Goal: Transaction & Acquisition: Book appointment/travel/reservation

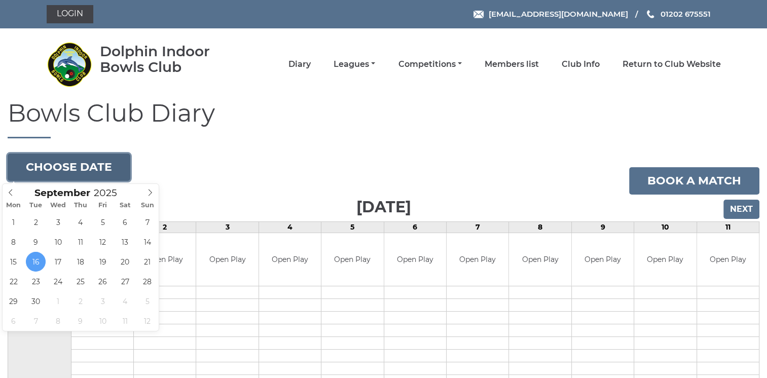
click at [79, 161] on button "Choose date" at bounding box center [69, 167] width 123 height 27
type input "2025-09-30"
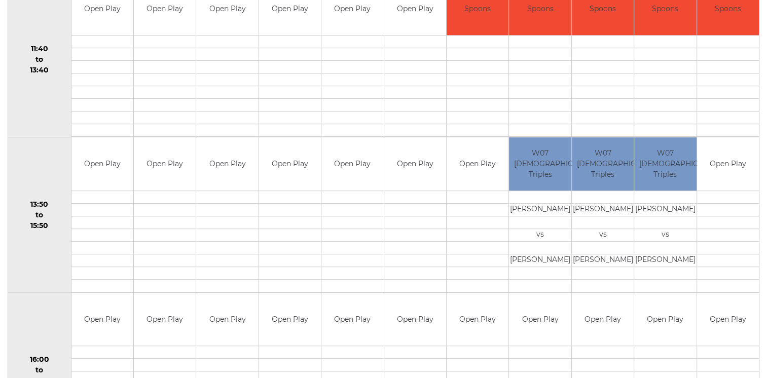
scroll to position [565, 0]
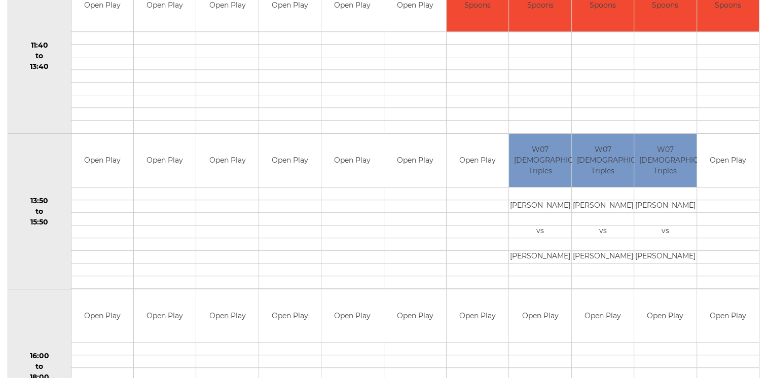
click at [173, 183] on td "Open Play" at bounding box center [165, 160] width 62 height 53
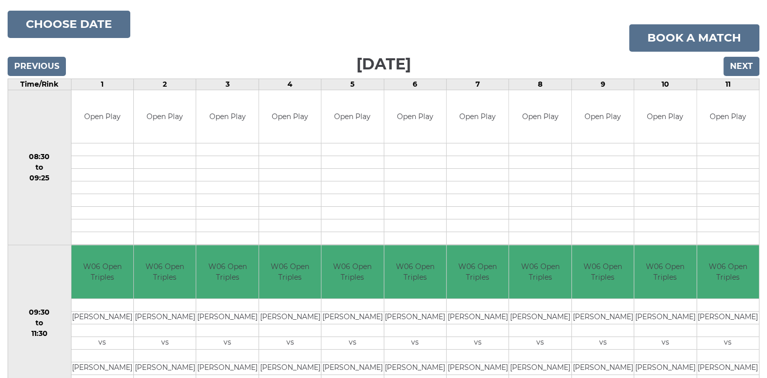
scroll to position [141, 0]
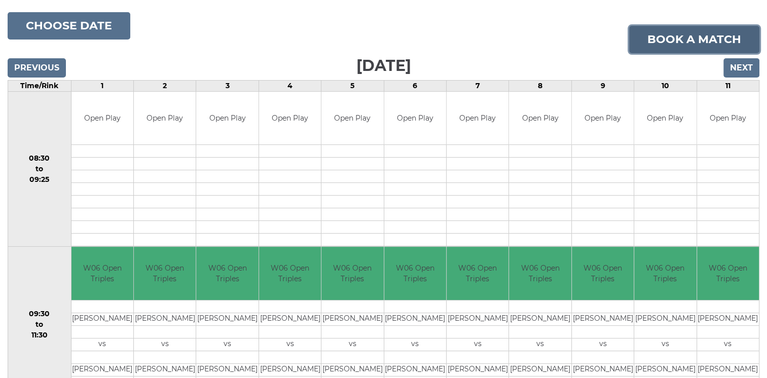
click at [683, 35] on link "Book a match" at bounding box center [694, 39] width 130 height 27
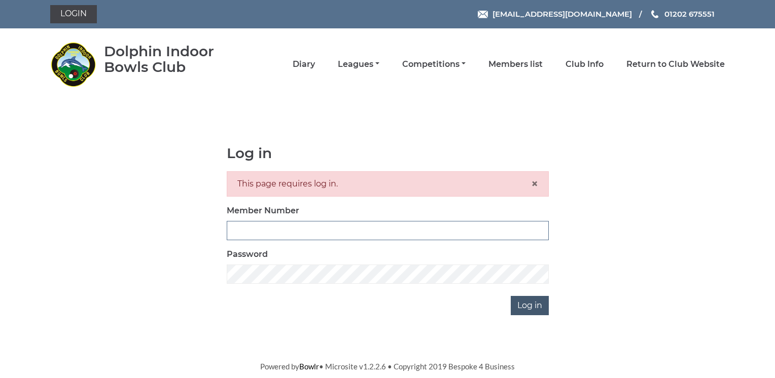
type input "3572"
click at [531, 303] on input "Log in" at bounding box center [530, 305] width 38 height 19
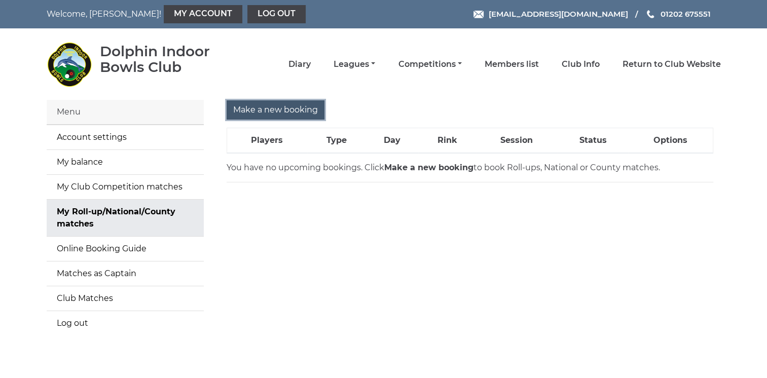
click at [272, 108] on input "Make a new booking" at bounding box center [276, 109] width 98 height 19
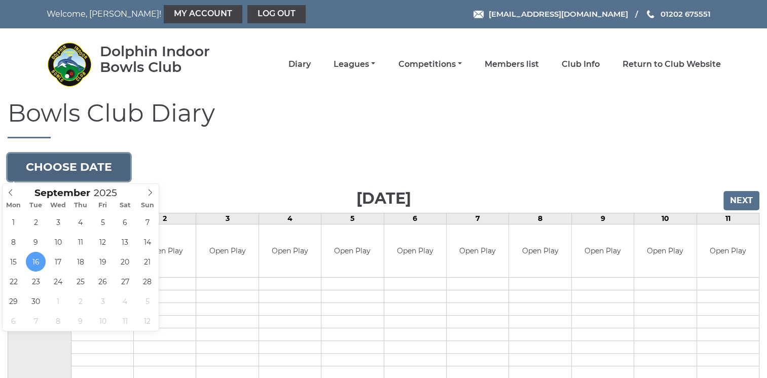
click at [83, 161] on button "Choose date" at bounding box center [69, 167] width 123 height 27
type input "[DATE]"
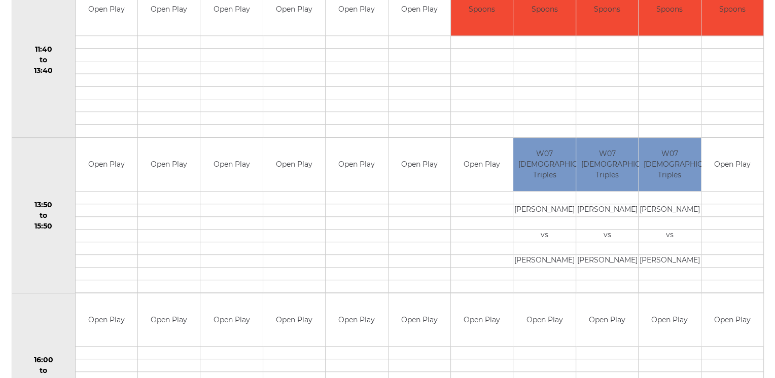
scroll to position [554, 0]
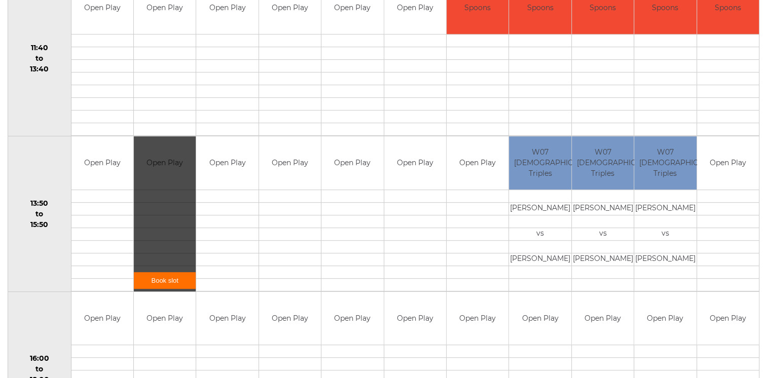
click at [161, 281] on link "Book slot" at bounding box center [165, 280] width 62 height 17
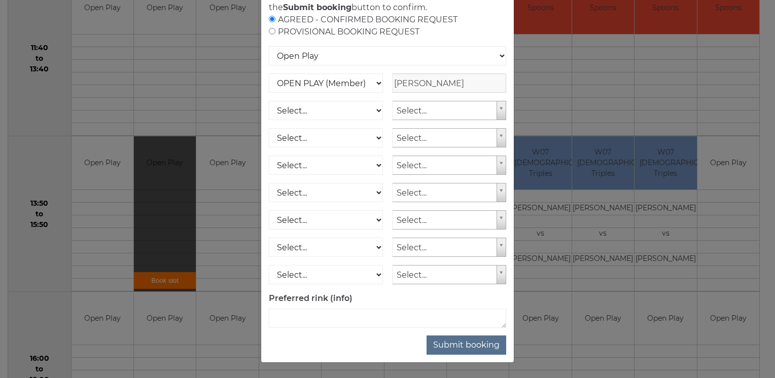
scroll to position [83, 0]
click at [466, 354] on button "Submit booking" at bounding box center [466, 345] width 80 height 19
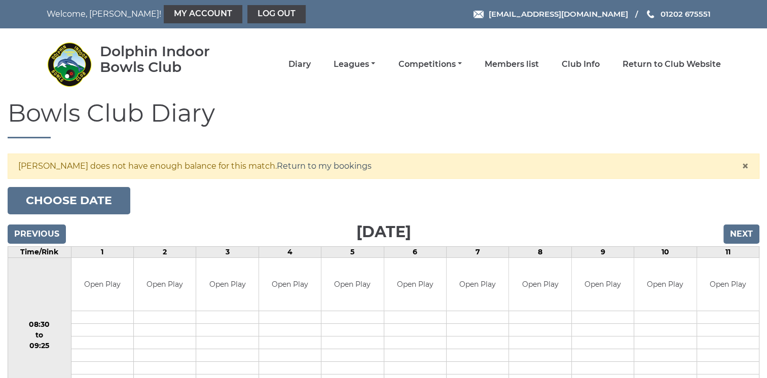
click at [326, 165] on link "Return to my bookings" at bounding box center [324, 166] width 95 height 10
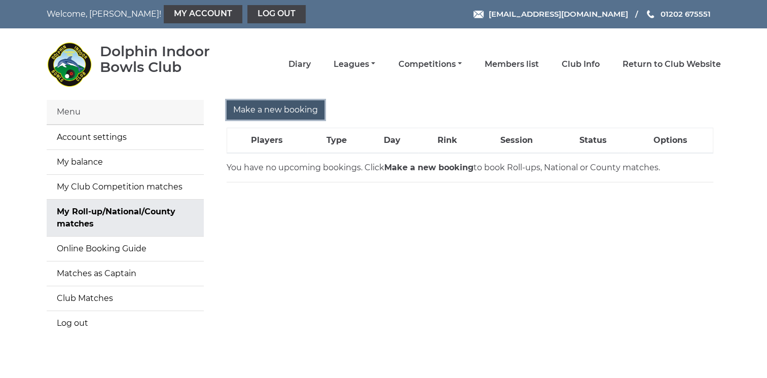
click at [282, 108] on input "Make a new booking" at bounding box center [276, 109] width 98 height 19
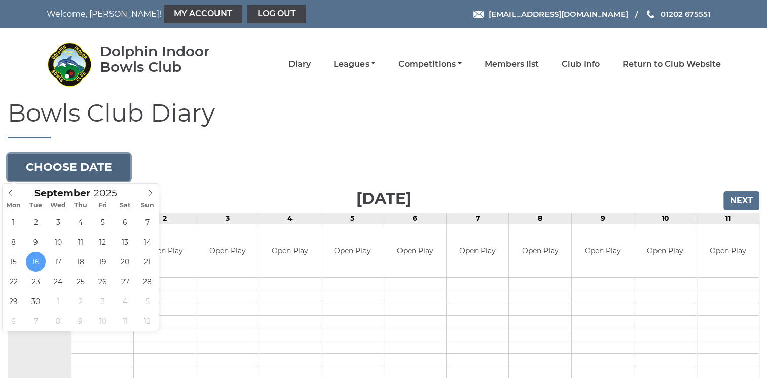
click at [81, 164] on button "Choose date" at bounding box center [69, 167] width 123 height 27
type input "[DATE]"
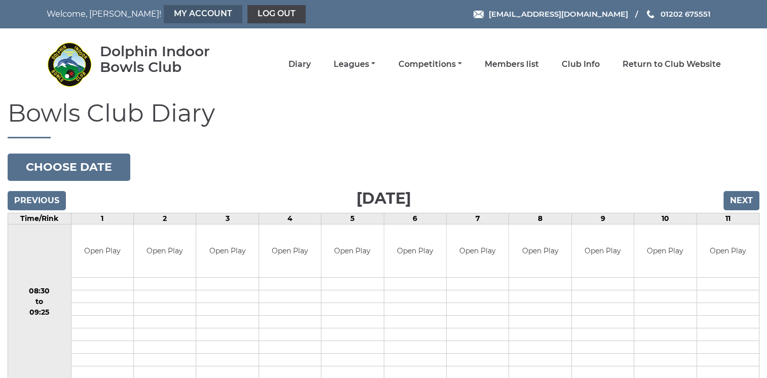
click at [164, 12] on link "My Account" at bounding box center [203, 14] width 79 height 18
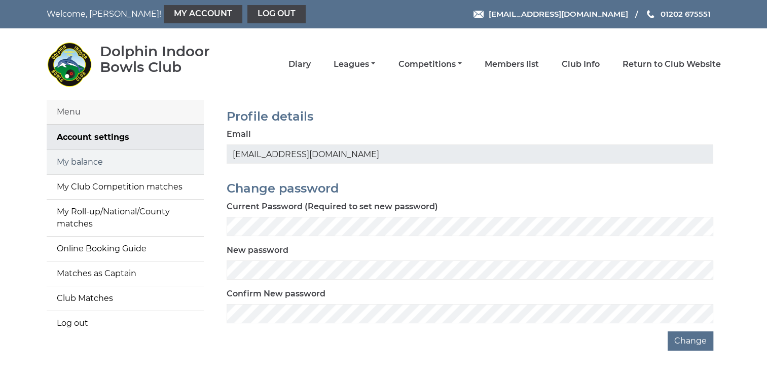
click at [108, 159] on link "My balance" at bounding box center [125, 162] width 157 height 24
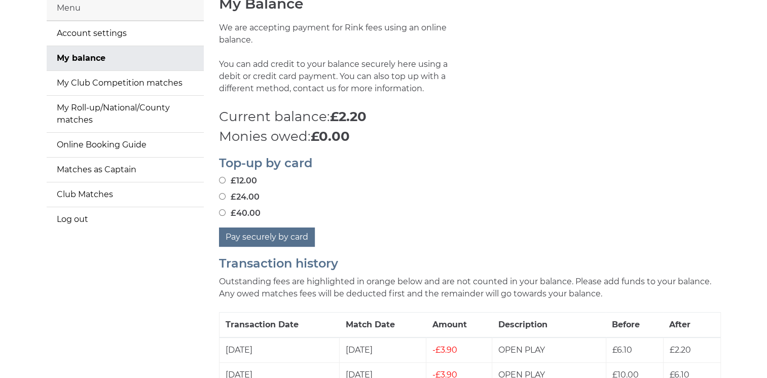
scroll to position [88, 0]
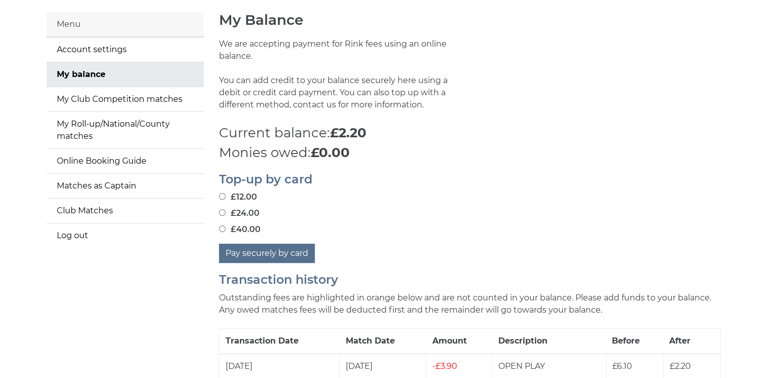
click at [221, 198] on input "£12.00" at bounding box center [222, 196] width 7 height 7
radio input "true"
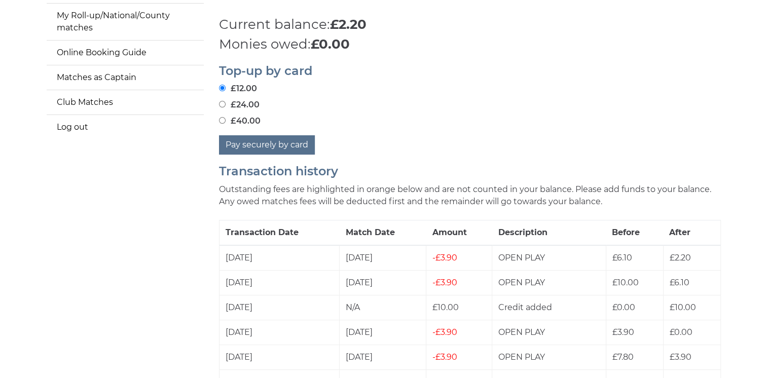
scroll to position [229, 0]
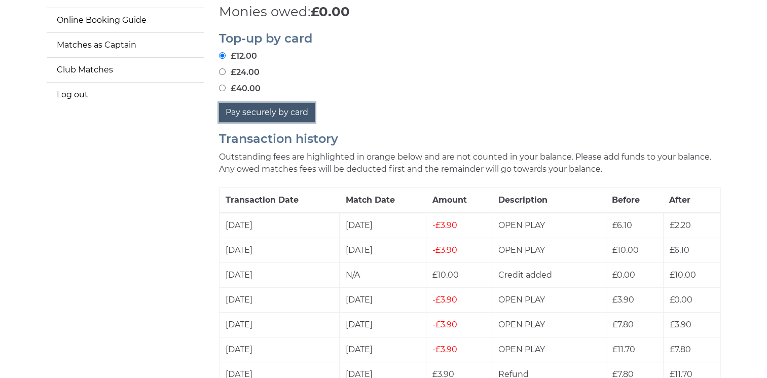
click at [290, 111] on button "Pay securely by card" at bounding box center [267, 112] width 96 height 19
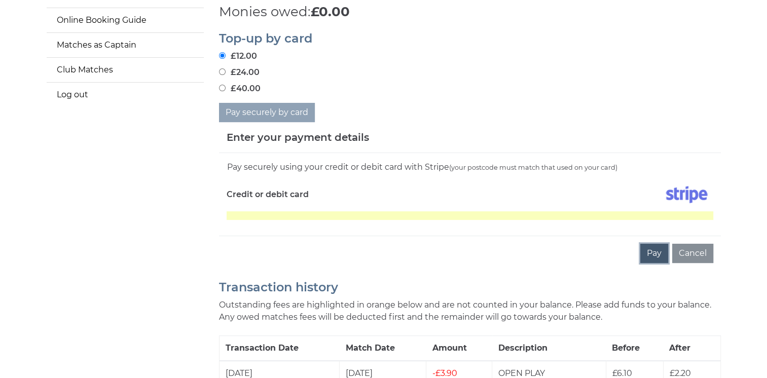
click at [654, 253] on button "Pay" at bounding box center [654, 253] width 28 height 19
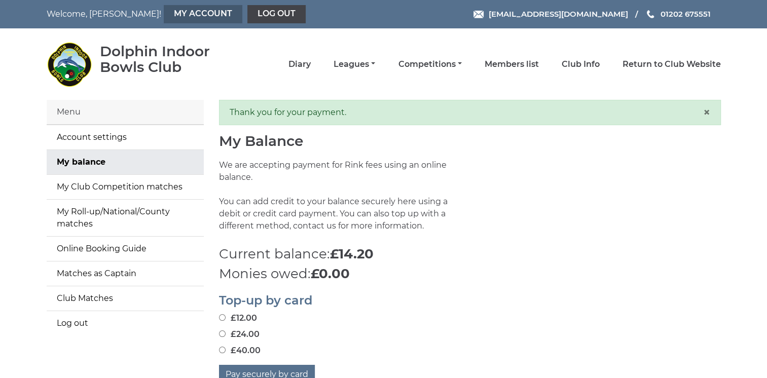
click at [165, 15] on link "My Account" at bounding box center [203, 14] width 79 height 18
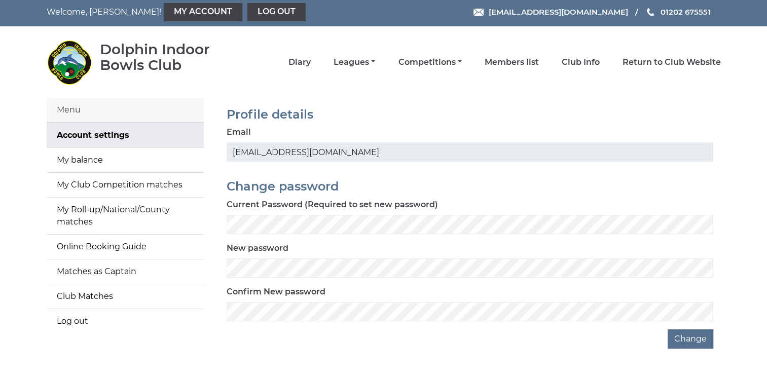
scroll to position [2, 0]
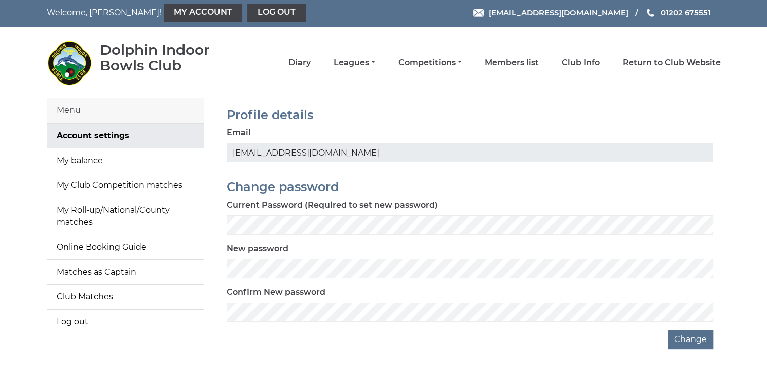
click at [94, 108] on div "Menu" at bounding box center [125, 110] width 157 height 25
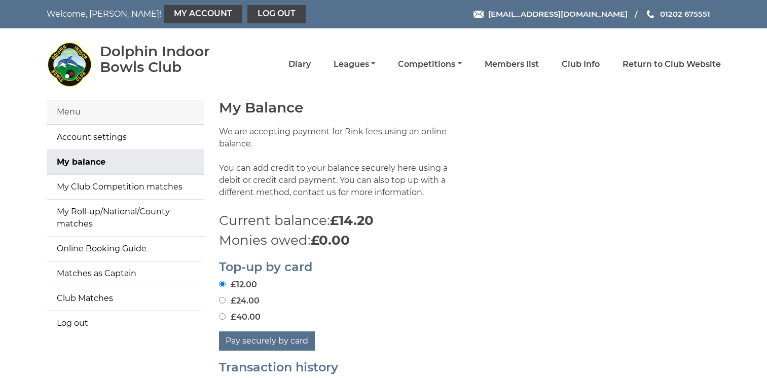
scroll to position [229, 0]
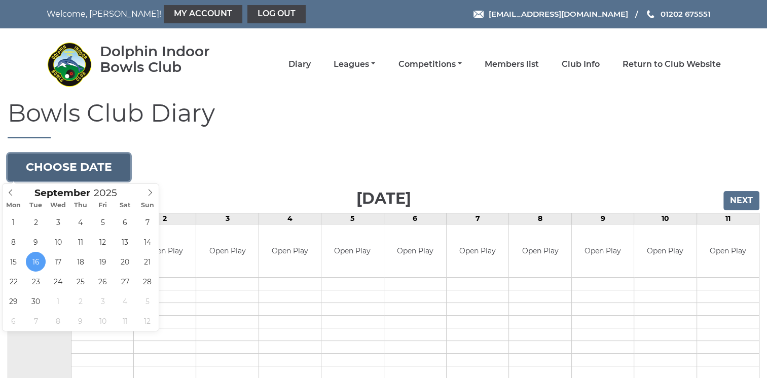
click at [88, 163] on button "Choose date" at bounding box center [69, 167] width 123 height 27
type input "[DATE]"
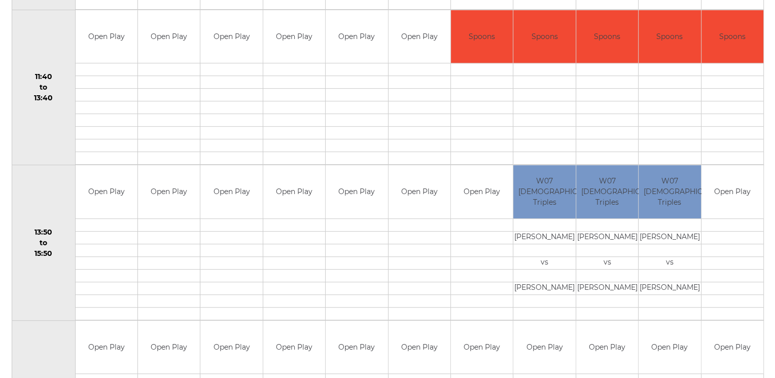
scroll to position [540, 0]
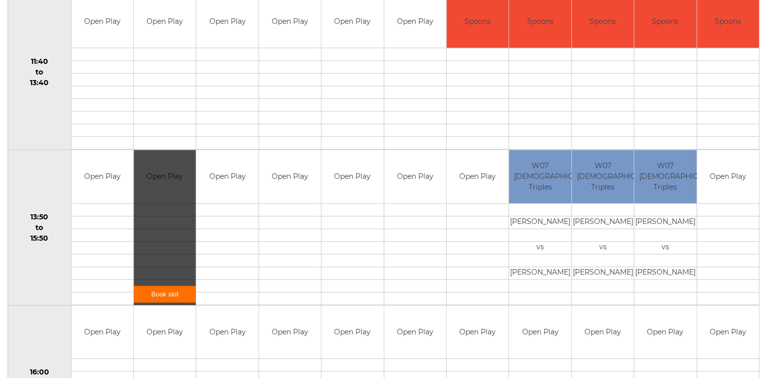
click at [183, 289] on link "Book slot" at bounding box center [165, 294] width 62 height 17
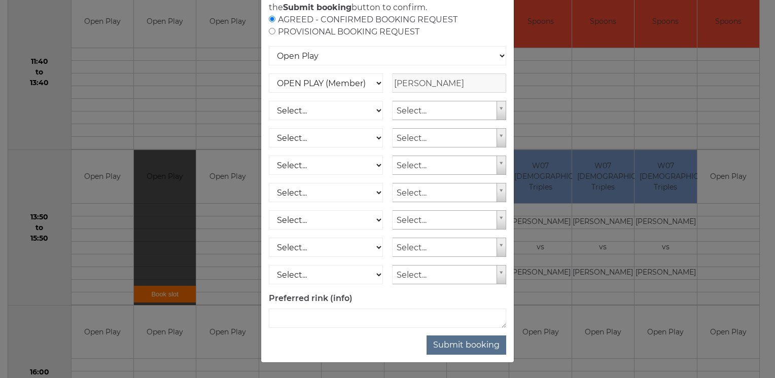
scroll to position [91, 0]
click at [468, 345] on button "Submit booking" at bounding box center [466, 345] width 80 height 19
